Goal: Task Accomplishment & Management: Manage account settings

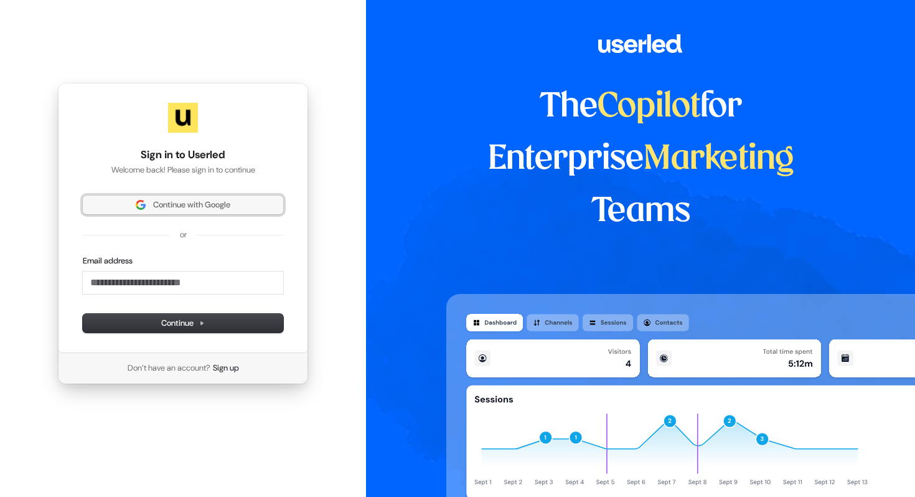
click at [196, 209] on span "Continue with Google" at bounding box center [191, 204] width 77 height 11
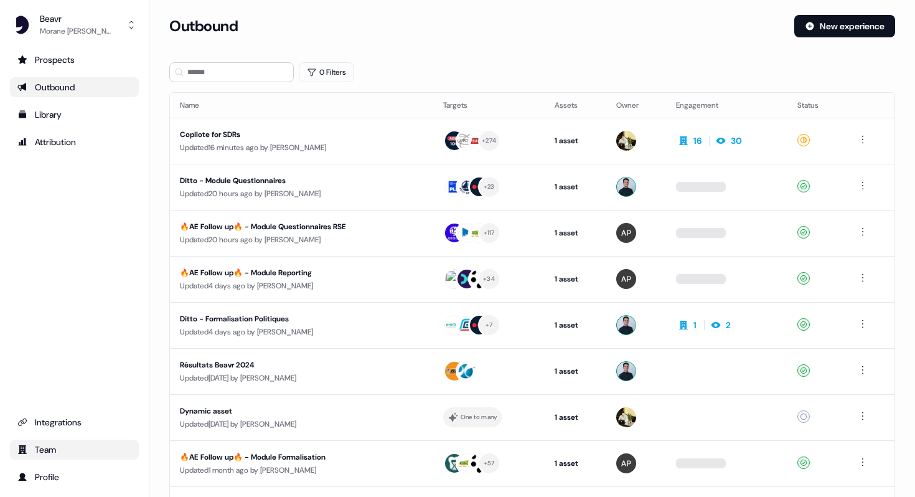
click at [39, 452] on div "Team" at bounding box center [74, 449] width 114 height 12
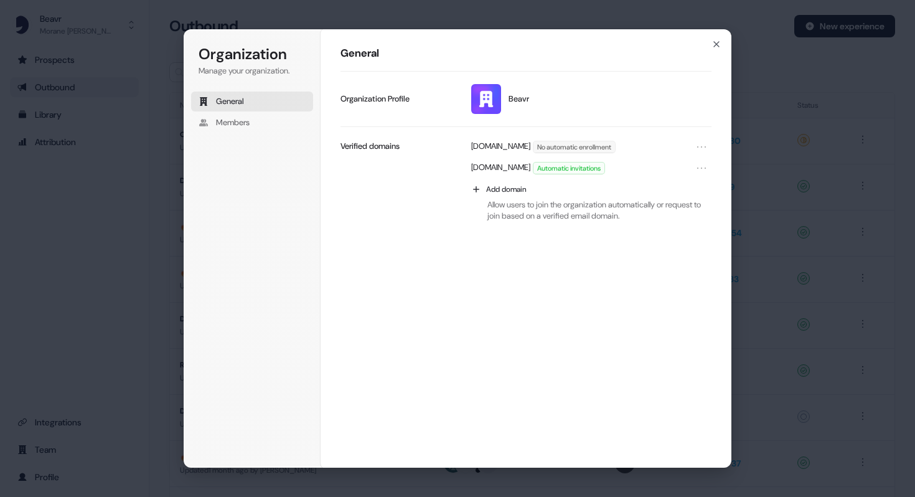
click at [489, 96] on img at bounding box center [486, 99] width 30 height 30
click at [703, 145] on icon "Open menu" at bounding box center [701, 147] width 12 height 12
click at [692, 169] on button "Manage" at bounding box center [685, 169] width 44 height 16
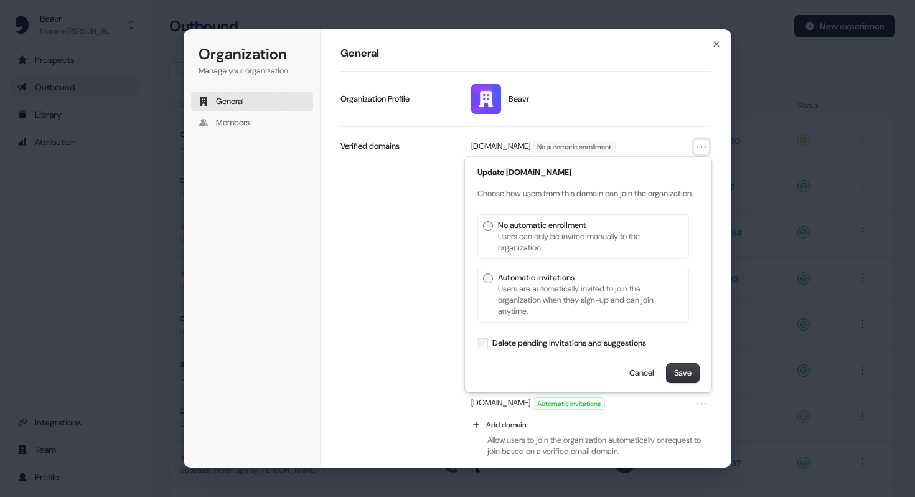
scroll to position [1, 0]
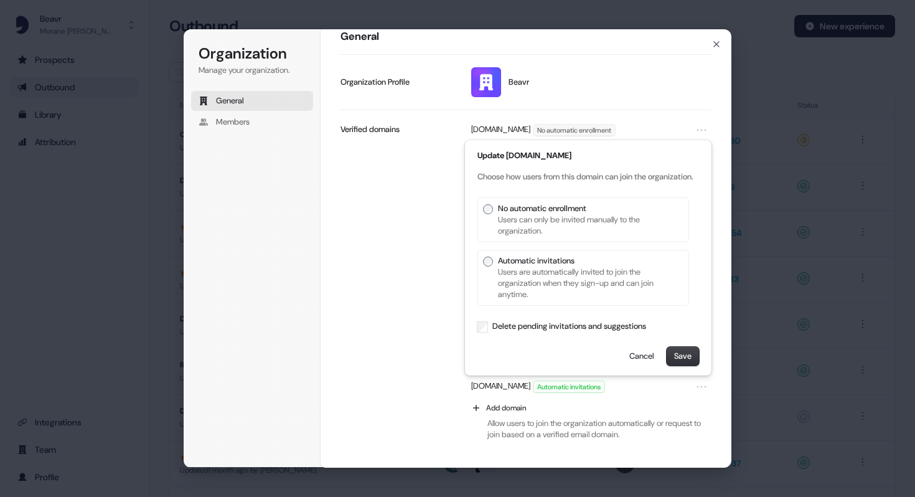
click at [523, 272] on p "Users are automatically invited to join the organization when they sign-up and …" at bounding box center [588, 283] width 181 height 34
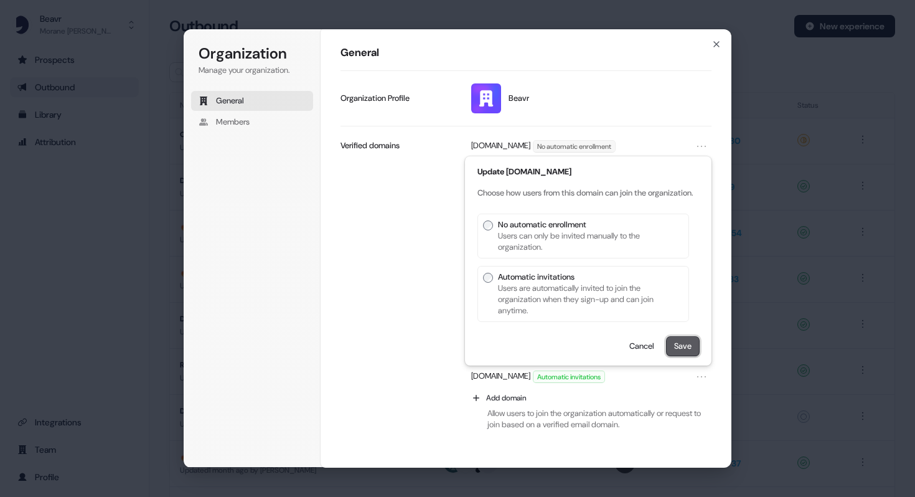
click at [688, 355] on button "Save" at bounding box center [683, 346] width 32 height 19
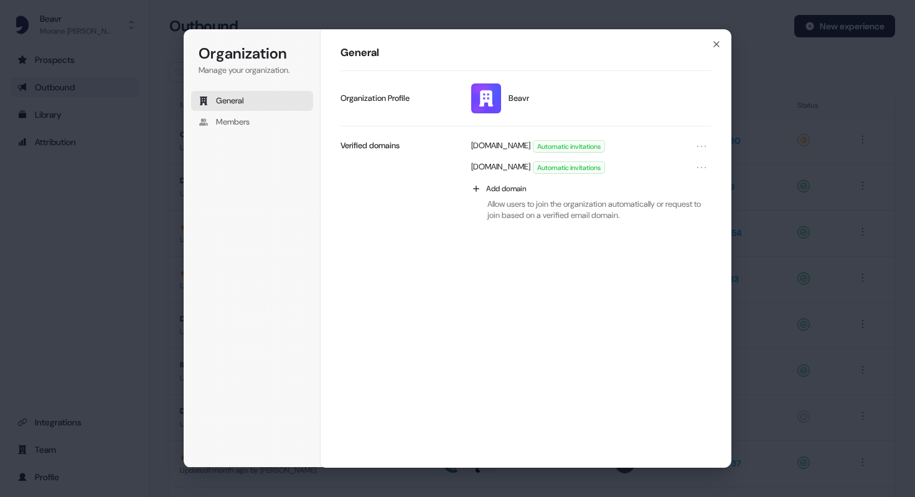
click at [716, 34] on div "General Beavr Update profile Organization Profile trustditto.com Automatic invi…" at bounding box center [526, 247] width 411 height 439
click at [716, 47] on icon "button" at bounding box center [716, 44] width 10 height 10
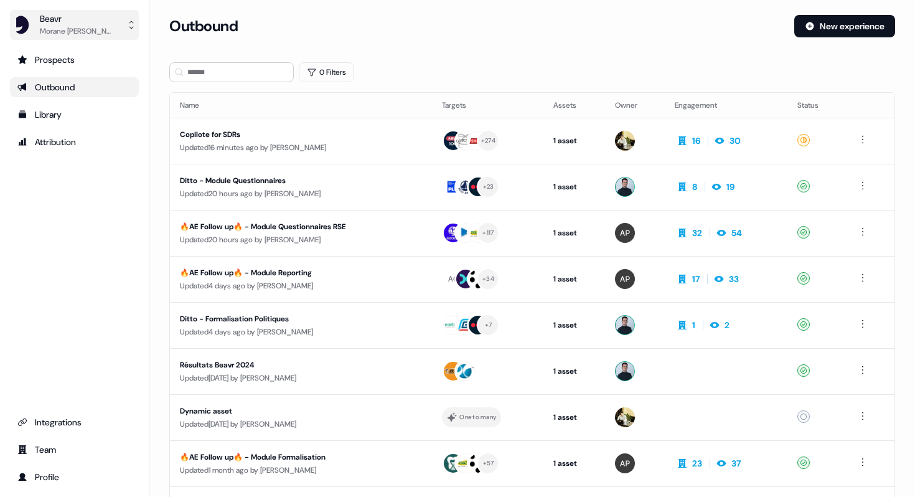
click at [54, 19] on div "Beavr" at bounding box center [77, 18] width 75 height 12
click at [65, 27] on div "Morane Shemtov" at bounding box center [77, 31] width 75 height 12
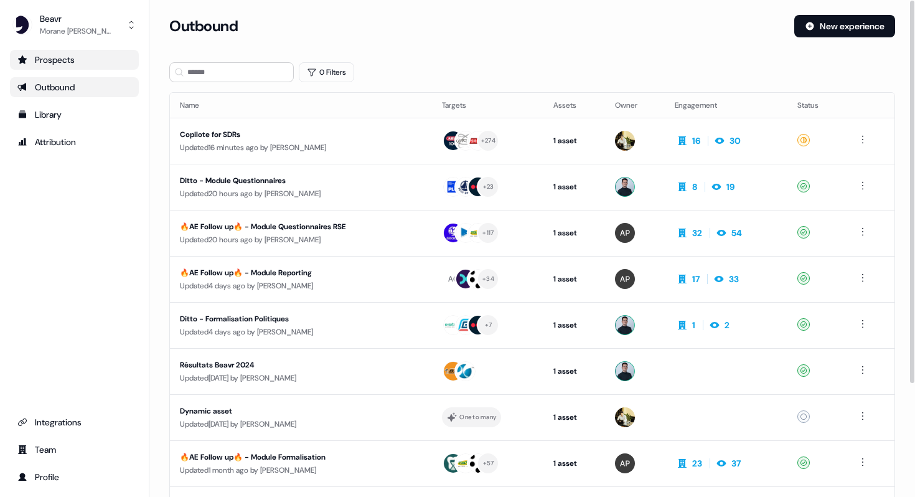
click at [55, 62] on div "Prospects" at bounding box center [74, 60] width 114 height 12
